Goal: Task Accomplishment & Management: Complete application form

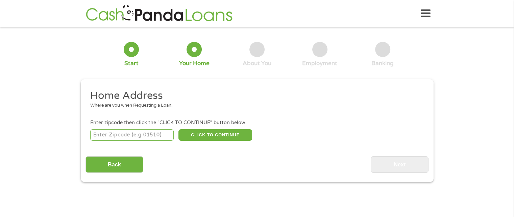
click at [151, 137] on input "number" at bounding box center [131, 134] width 83 height 11
type input "70714"
click at [203, 138] on button "CLICK TO CONTINUE" at bounding box center [215, 134] width 74 height 11
type input "70714"
type input "[PERSON_NAME]"
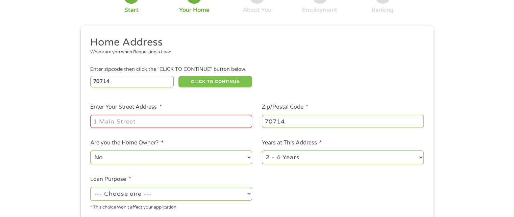
scroll to position [68, 0]
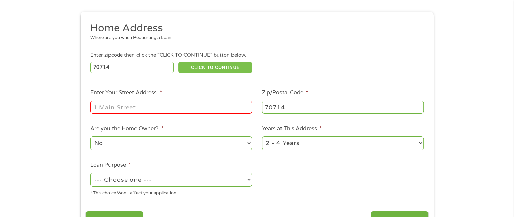
click at [178, 62] on button "CLICK TO CONTINUE" at bounding box center [215, 67] width 74 height 11
click at [177, 109] on input "Enter Your Street Address *" at bounding box center [171, 107] width 162 height 13
type input "[STREET_ADDRESS]"
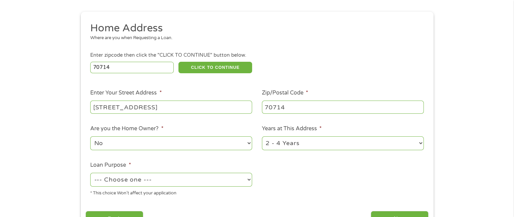
click at [234, 185] on select "--- Choose one --- Pay Bills Debt Consolidation Home Improvement Major Purchase…" at bounding box center [171, 180] width 162 height 14
select select "other"
click at [90, 174] on select "--- Choose one --- Pay Bills Debt Consolidation Home Improvement Major Purchase…" at bounding box center [171, 180] width 162 height 14
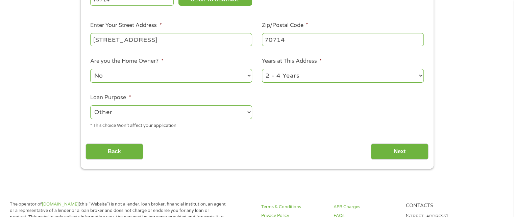
scroll to position [149, 0]
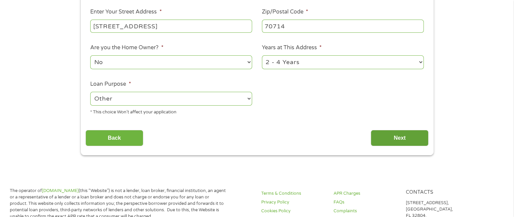
click at [395, 137] on input "Next" at bounding box center [399, 138] width 58 height 17
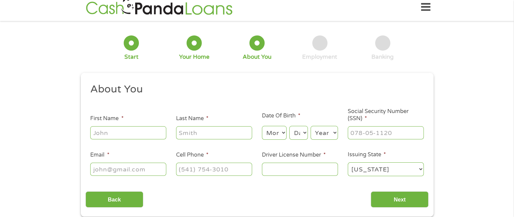
scroll to position [0, 0]
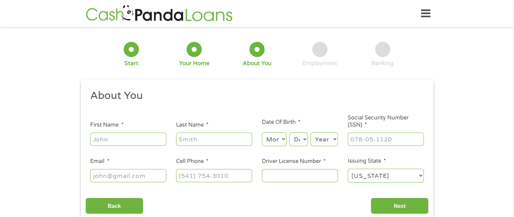
click at [146, 142] on input "First Name *" at bounding box center [128, 139] width 76 height 13
type input "Akasha"
click at [193, 144] on input "Last Name *" at bounding box center [214, 139] width 76 height 13
type input "[PERSON_NAME]"
click at [277, 142] on select "Month 1 2 3 4 5 6 7 8 9 10 11 12" at bounding box center [274, 139] width 25 height 14
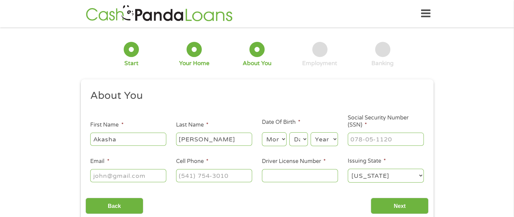
select select "4"
click at [262, 133] on select "Month 1 2 3 4 5 6 7 8 9 10 11 12" at bounding box center [274, 139] width 25 height 14
click at [301, 140] on select "Day 1 2 3 4 5 6 7 8 9 10 11 12 13 14 15 16 17 18 19 20 21 22 23 24 25 26 27 28 …" at bounding box center [298, 139] width 18 height 14
select select "23"
click at [289, 133] on select "Day 1 2 3 4 5 6 7 8 9 10 11 12 13 14 15 16 17 18 19 20 21 22 23 24 25 26 27 28 …" at bounding box center [298, 139] width 18 height 14
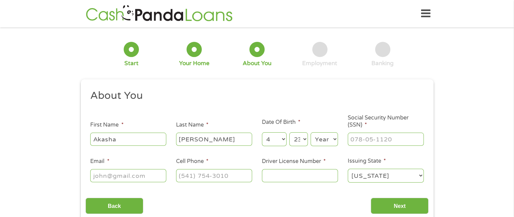
click at [320, 140] on select "Year [DATE] 2006 2005 2004 2003 2002 2001 2000 1999 1998 1997 1996 1995 1994 19…" at bounding box center [323, 139] width 27 height 14
select select "1996"
click at [310, 133] on select "Year [DATE] 2006 2005 2004 2003 2002 2001 2000 1999 1998 1997 1996 1995 1994 19…" at bounding box center [323, 139] width 27 height 14
click at [361, 140] on input "___-__-____" at bounding box center [386, 139] width 76 height 13
type input "436-93-5711"
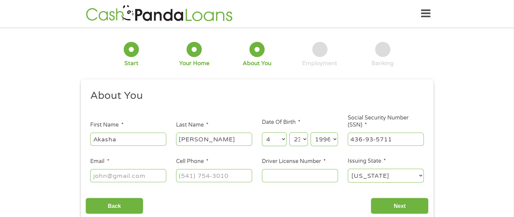
click at [139, 180] on input "Email *" at bounding box center [128, 175] width 76 height 13
type input "[EMAIL_ADDRESS][DOMAIN_NAME]"
click at [192, 176] on input "(___) ___-____" at bounding box center [214, 175] width 76 height 13
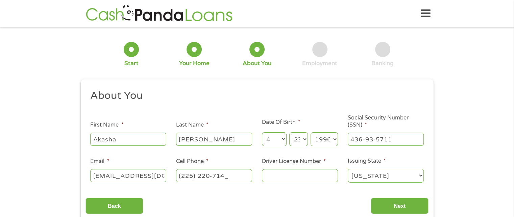
type input "[PHONE_NUMBER]"
click at [270, 179] on input "Driver License Number *" at bounding box center [300, 175] width 76 height 13
type input "011413106"
click at [384, 208] on input "Next" at bounding box center [399, 206] width 58 height 17
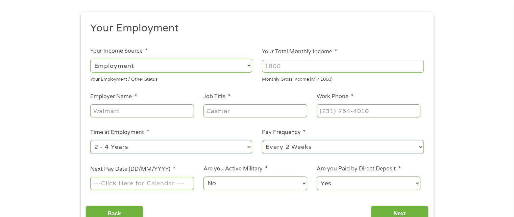
scroll to position [81, 0]
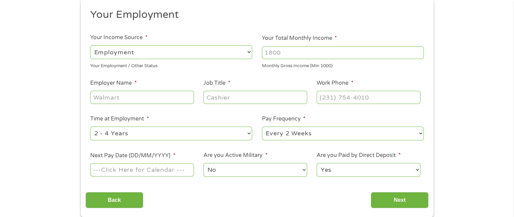
click at [142, 51] on select "--- Choose one --- Employment [DEMOGRAPHIC_DATA] Benefits" at bounding box center [171, 52] width 162 height 14
click at [90, 45] on select "--- Choose one --- Employment [DEMOGRAPHIC_DATA] Benefits" at bounding box center [171, 52] width 162 height 14
click at [277, 57] on input "Your Total Monthly Income *" at bounding box center [343, 52] width 162 height 13
click at [283, 53] on input "Your Total Monthly Income *" at bounding box center [343, 52] width 162 height 13
type input "4500"
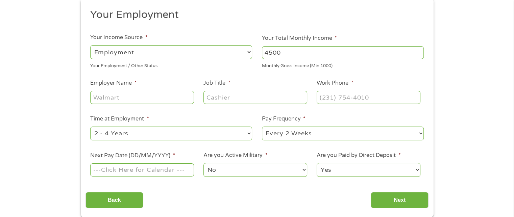
click at [180, 98] on input "Employer Name *" at bounding box center [141, 97] width 103 height 13
type input "Concentrix"
click at [238, 94] on input "Job Title *" at bounding box center [254, 97] width 103 height 13
type input "Advisor"
click at [348, 97] on input "(___) ___-____" at bounding box center [367, 97] width 103 height 13
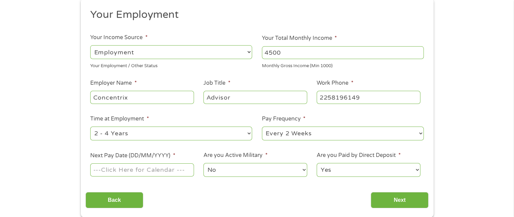
type input "[PHONE_NUMBER]"
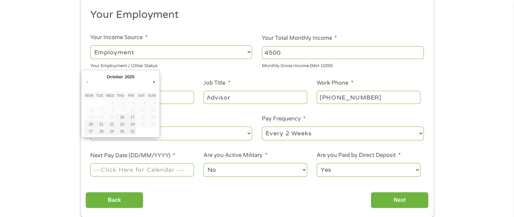
click at [168, 172] on input "Next Pay Date (DD/MM/YYYY) *" at bounding box center [141, 169] width 103 height 13
type input "[DATE]"
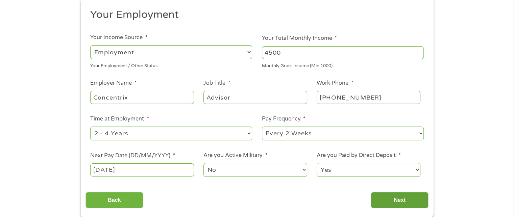
click at [390, 201] on input "Next" at bounding box center [399, 200] width 58 height 17
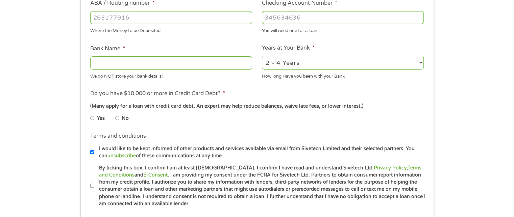
scroll to position [217, 0]
click at [203, 20] on input "ABA / Routing number *" at bounding box center [171, 17] width 162 height 13
click at [186, 20] on input "256" at bounding box center [171, 17] width 162 height 13
type input "256074974"
type input "NAVY FEDERAL CREDIT UNION"
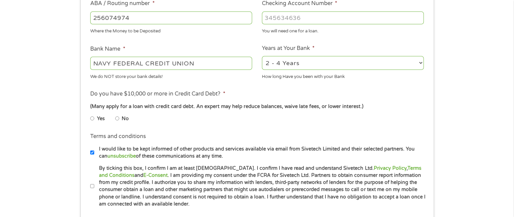
type input "256074974"
click at [310, 13] on input "Checking Account Number *" at bounding box center [343, 17] width 162 height 13
type input "7208249495"
click at [470, 100] on div "1 Start 2 Your Home 3 About You 4 Employment 5 Banking 6 This field is hidden w…" at bounding box center [257, 29] width 514 height 428
click at [117, 119] on input "No" at bounding box center [117, 118] width 4 height 11
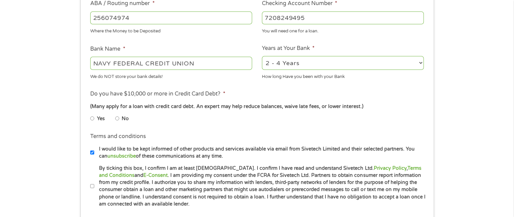
radio input "true"
click at [91, 186] on input "By ticking this box, I confirm I am at least [DEMOGRAPHIC_DATA]. I confirm I ha…" at bounding box center [92, 186] width 4 height 11
checkbox input "true"
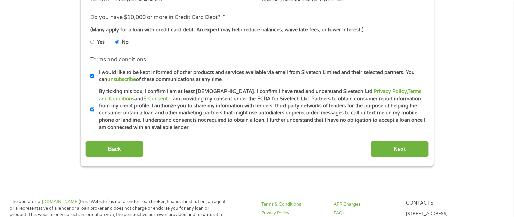
scroll to position [308, 0]
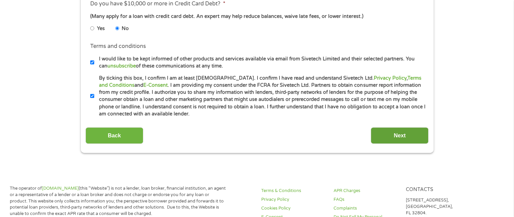
click at [396, 129] on input "Next" at bounding box center [399, 135] width 58 height 17
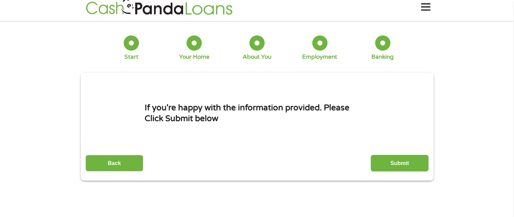
scroll to position [0, 0]
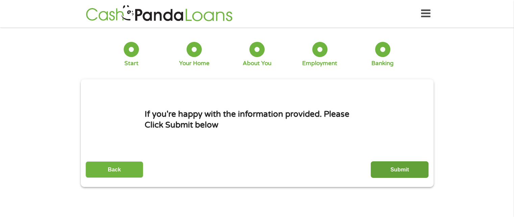
click at [408, 167] on input "Submit" at bounding box center [399, 169] width 58 height 17
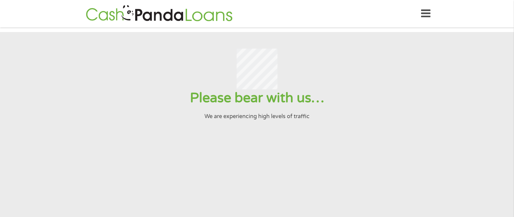
click at [423, 15] on icon at bounding box center [425, 13] width 9 height 17
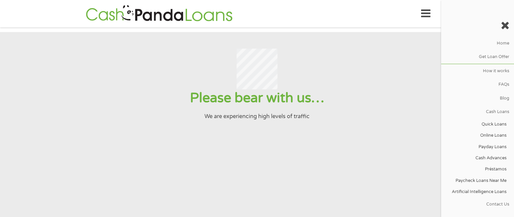
click at [423, 15] on icon at bounding box center [425, 13] width 9 height 17
